Goal: Task Accomplishment & Management: Complete application form

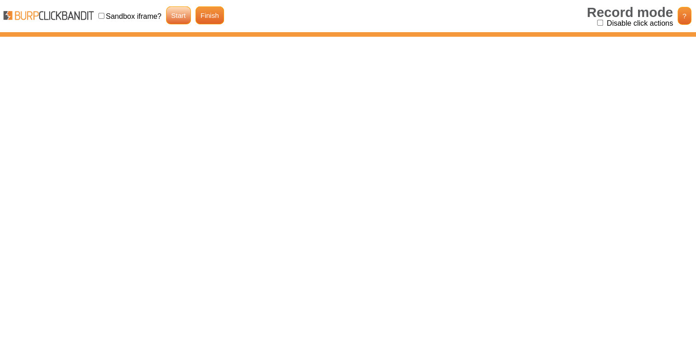
click at [187, 17] on link "Start" at bounding box center [178, 15] width 25 height 18
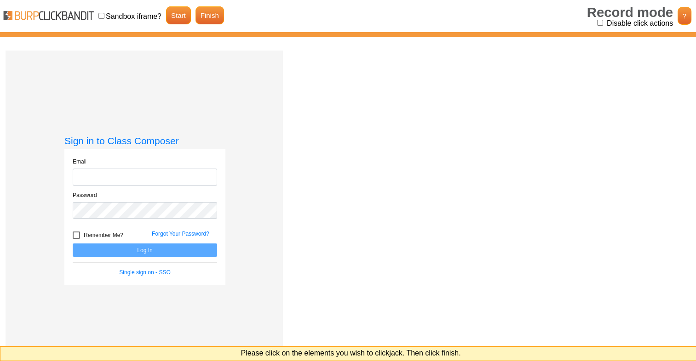
click at [599, 24] on input "Disable click actions" at bounding box center [600, 23] width 6 height 6
checkbox input "true"
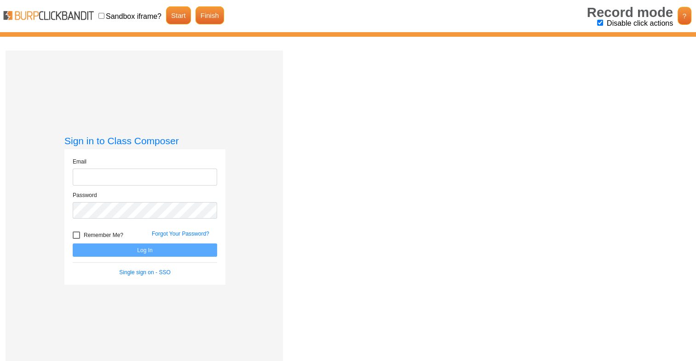
click at [77, 234] on div at bounding box center [76, 235] width 7 height 7
click at [196, 16] on link "Finish" at bounding box center [209, 15] width 29 height 18
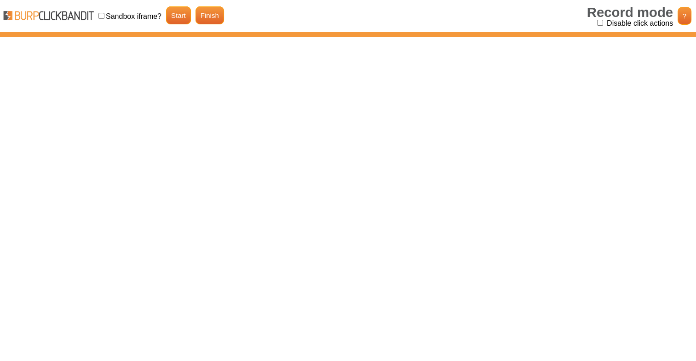
drag, startPoint x: 614, startPoint y: 22, endPoint x: 600, endPoint y: 21, distance: 14.3
click at [614, 22] on label "Disable click actions" at bounding box center [640, 23] width 66 height 8
click at [603, 22] on input "Disable click actions" at bounding box center [600, 23] width 6 height 6
checkbox input "true"
click at [182, 14] on link "Start" at bounding box center [178, 15] width 25 height 18
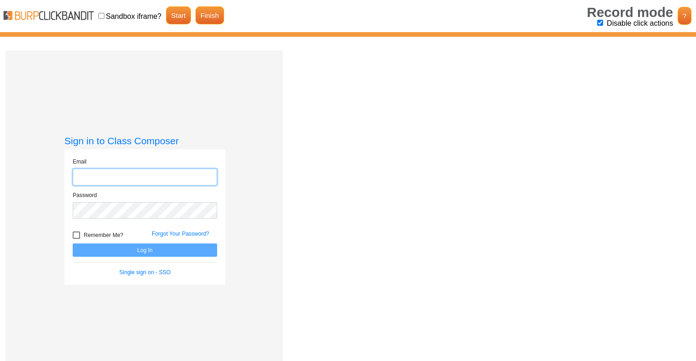
click at [88, 172] on input "email" at bounding box center [145, 177] width 144 height 17
type input "tosatix377@dotxan.com"
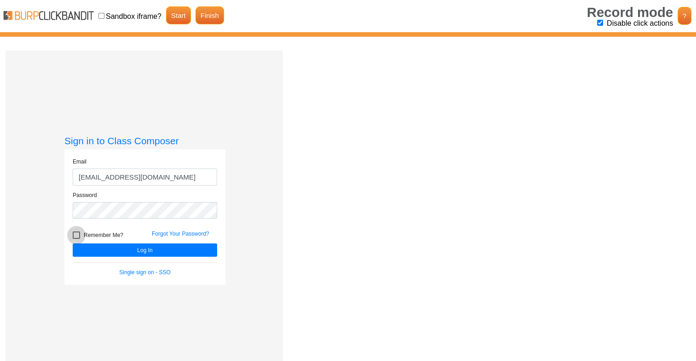
click at [84, 235] on span "Remember Me?" at bounding box center [104, 235] width 40 height 11
click at [127, 252] on button "Log In" at bounding box center [145, 250] width 144 height 13
click at [203, 13] on link "Finish" at bounding box center [209, 15] width 29 height 18
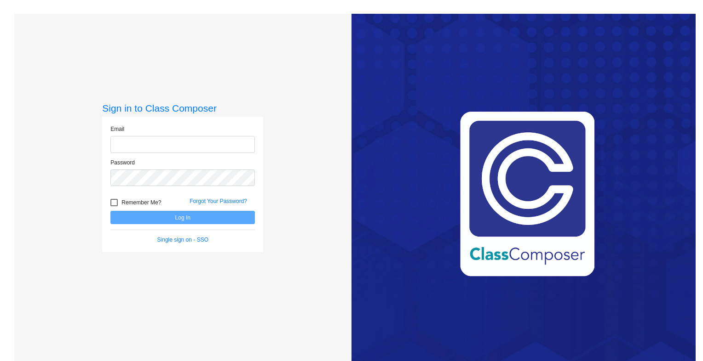
click at [180, 137] on input "email" at bounding box center [182, 144] width 144 height 17
click at [408, 106] on div "Love Class Composer? Share it with a friend! If you're happy with Class Compose…" at bounding box center [523, 194] width 344 height 361
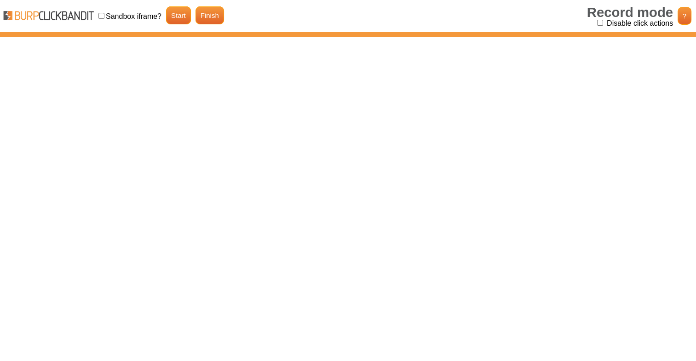
click at [131, 14] on label "Sandbox iframe?" at bounding box center [134, 16] width 56 height 8
click at [101, 18] on input "checkbox" at bounding box center [101, 16] width 6 height 6
checkbox input "true"
click at [599, 25] on input "Disable click actions" at bounding box center [600, 23] width 6 height 6
checkbox input "true"
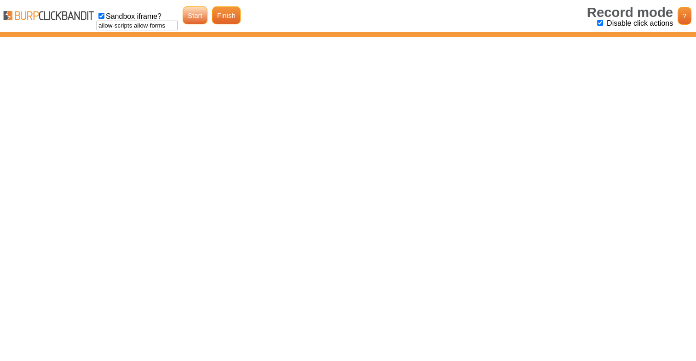
click at [189, 22] on link "Start" at bounding box center [195, 15] width 25 height 18
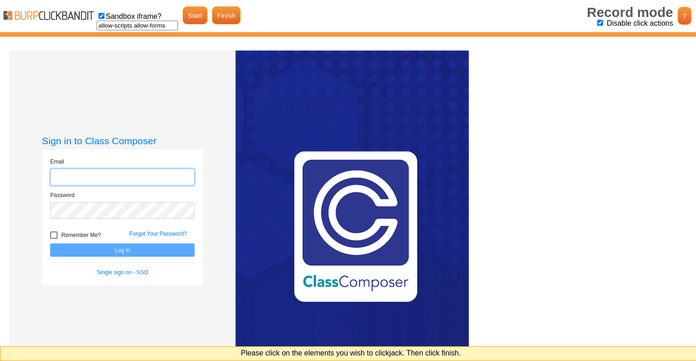
click at [121, 182] on input "email" at bounding box center [122, 177] width 144 height 17
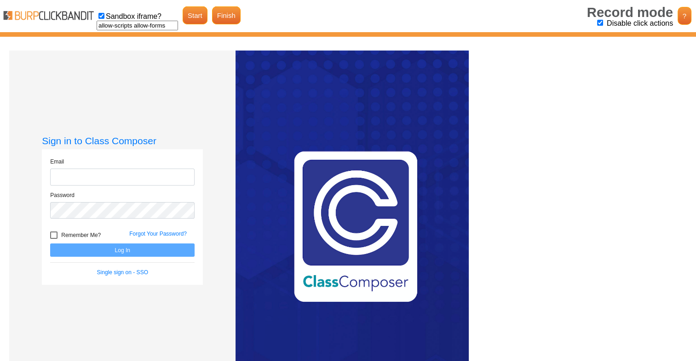
click at [347, 151] on div "Love Class Composer? Share it with a friend! If you're happy with Class Compose…" at bounding box center [351, 227] width 233 height 353
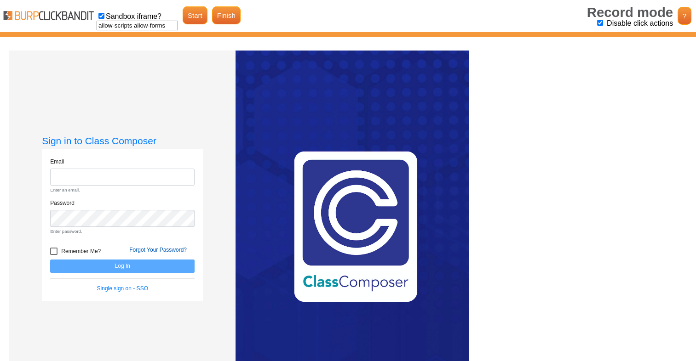
click at [150, 252] on link "Forgot Your Password?" at bounding box center [157, 250] width 57 height 6
click at [215, 15] on link "Finish" at bounding box center [226, 15] width 29 height 18
